Goal: Check status

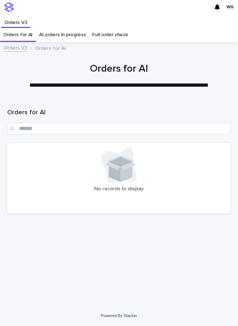
click at [98, 38] on link "Full order check" at bounding box center [109, 35] width 35 height 14
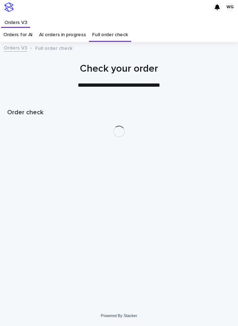
click at [70, 30] on link "AI orders in progress" at bounding box center [62, 35] width 47 height 14
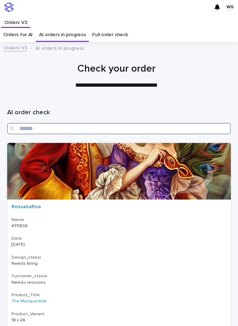
click at [83, 133] on input "Search" at bounding box center [118, 128] width 223 height 11
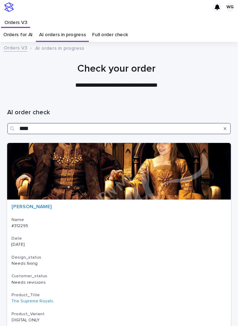
type input "*****"
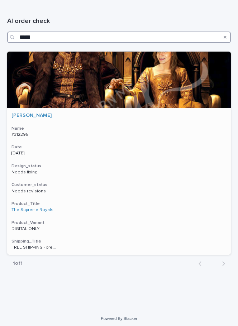
scroll to position [92, 0]
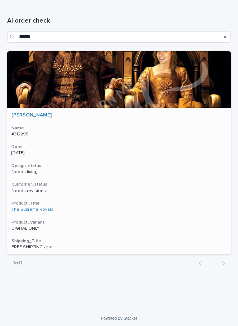
click at [89, 165] on h3 "Design_status" at bounding box center [118, 166] width 215 height 6
